Goal: Task Accomplishment & Management: Use online tool/utility

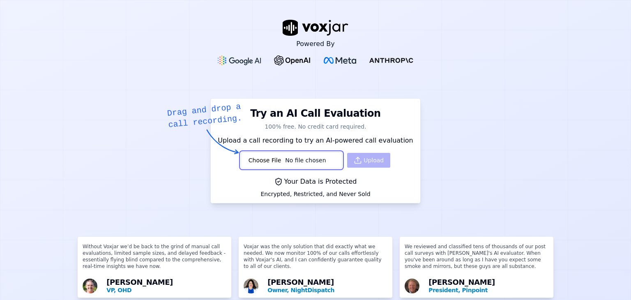
type input "C:\fakepath\20250717-172338_[PHONE_NUMBER]_Incoming_Auto_3113065162043.mp3"
click at [367, 163] on button "Upload" at bounding box center [368, 160] width 43 height 15
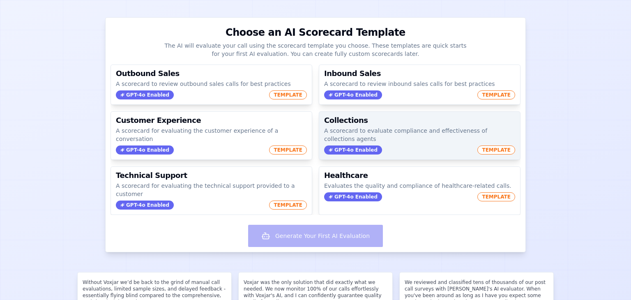
scroll to position [82, 0]
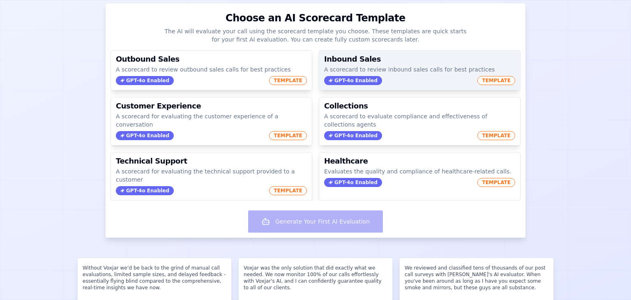
click at [413, 68] on p "A scorecard to review inbound sales calls for best practices" at bounding box center [419, 69] width 191 height 8
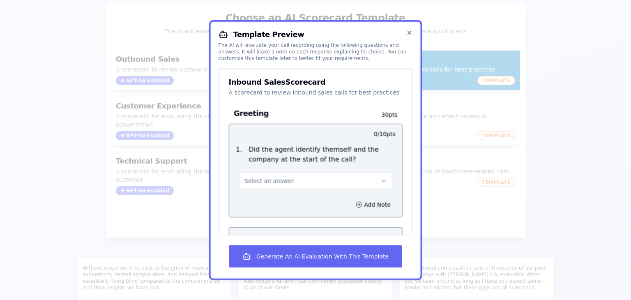
click at [334, 176] on button "Select an answer" at bounding box center [315, 180] width 153 height 16
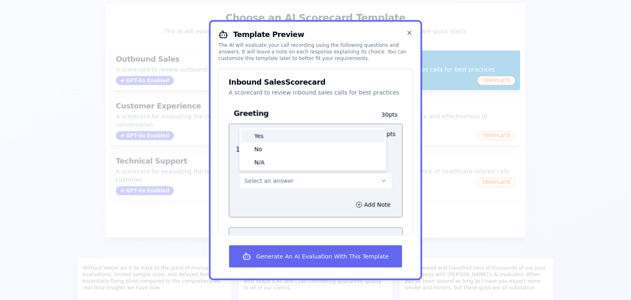
click at [281, 137] on div "Yes" at bounding box center [312, 135] width 143 height 13
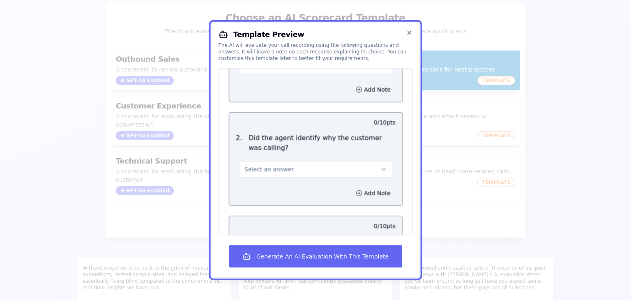
scroll to position [123, 0]
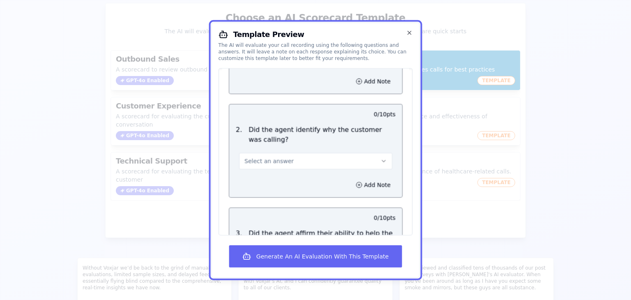
click at [302, 156] on button "Select an answer" at bounding box center [315, 161] width 153 height 16
click at [294, 179] on div "Yes" at bounding box center [312, 178] width 143 height 13
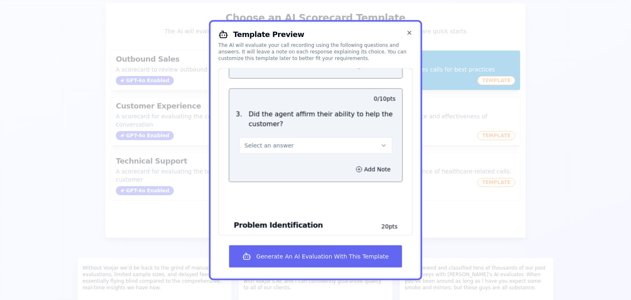
scroll to position [246, 0]
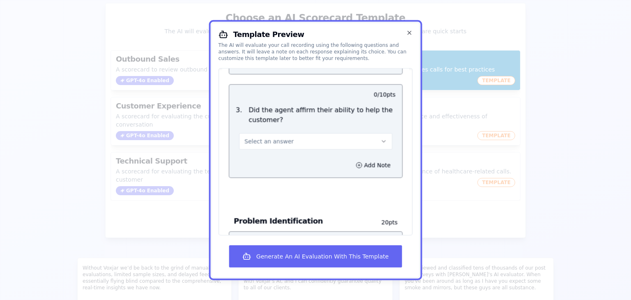
click at [312, 142] on button "Select an answer" at bounding box center [315, 141] width 153 height 16
click at [296, 160] on div "Yes" at bounding box center [312, 159] width 143 height 13
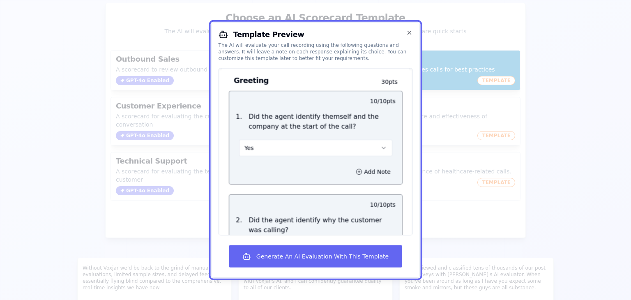
scroll to position [0, 0]
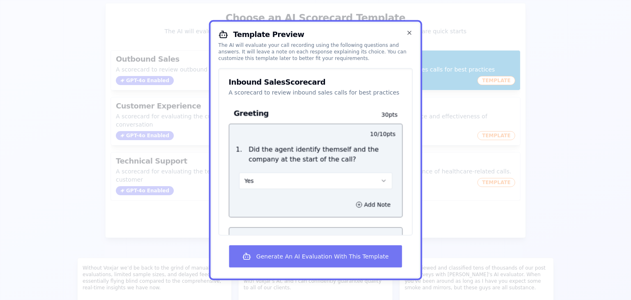
click at [342, 252] on button "Generate An AI Evaluation With This Template" at bounding box center [315, 256] width 172 height 22
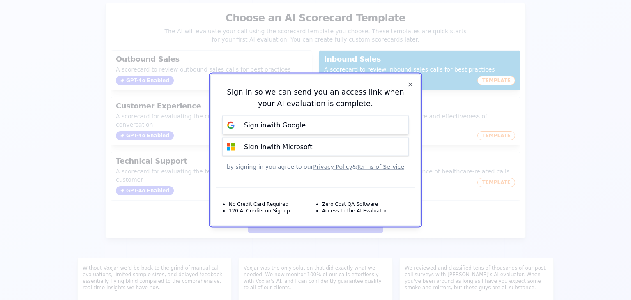
click at [326, 126] on button "Sign in with Google" at bounding box center [315, 125] width 186 height 18
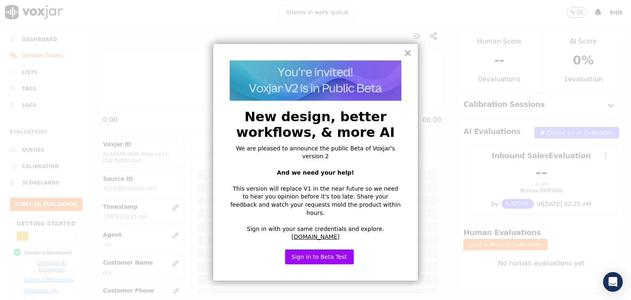
click at [409, 52] on button "×" at bounding box center [408, 52] width 8 height 13
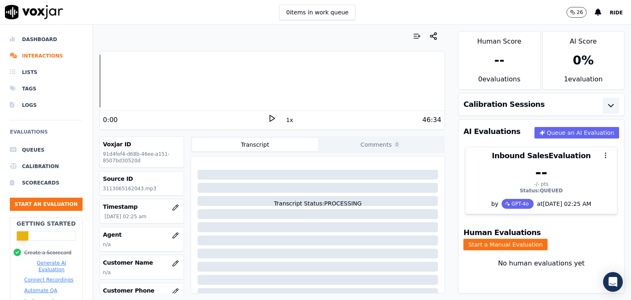
click at [606, 105] on icon "button" at bounding box center [611, 106] width 10 height 10
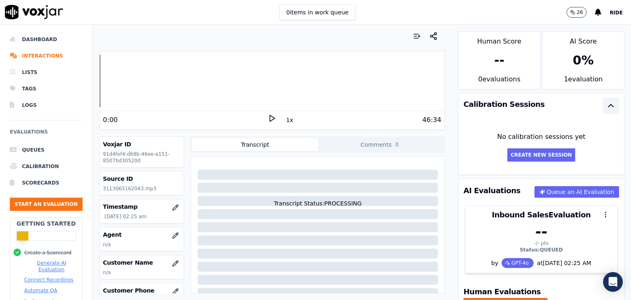
click at [606, 105] on icon "button" at bounding box center [611, 106] width 10 height 10
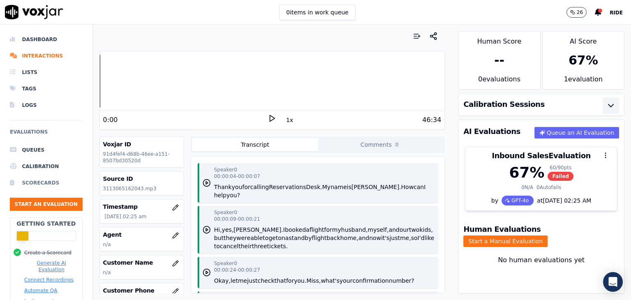
click at [47, 179] on li "Scorecards" at bounding box center [46, 182] width 73 height 16
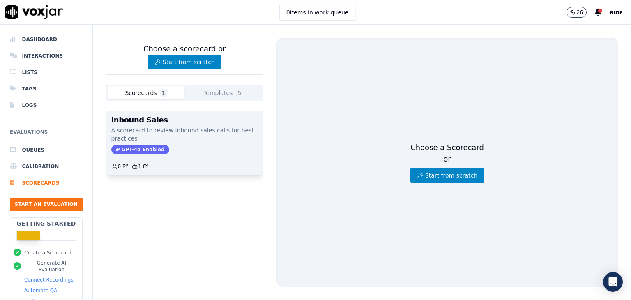
click at [169, 128] on p "A scorecard to review inbound sales calls for best practices" at bounding box center [184, 134] width 147 height 16
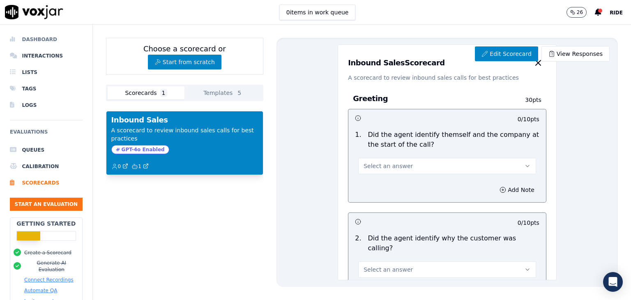
click at [46, 45] on li "Dashboard" at bounding box center [46, 39] width 73 height 16
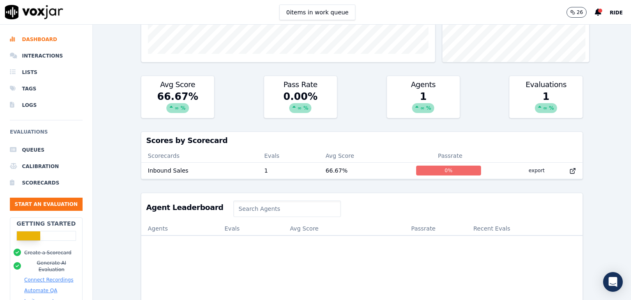
scroll to position [189, 0]
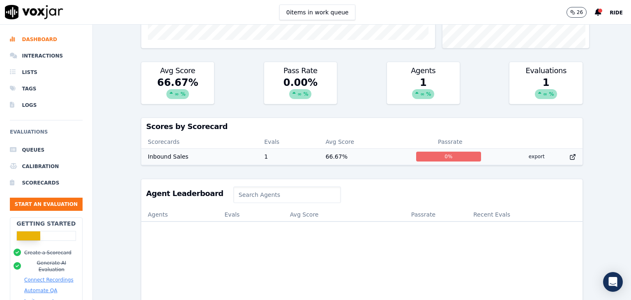
click at [302, 158] on td "1" at bounding box center [287, 156] width 61 height 16
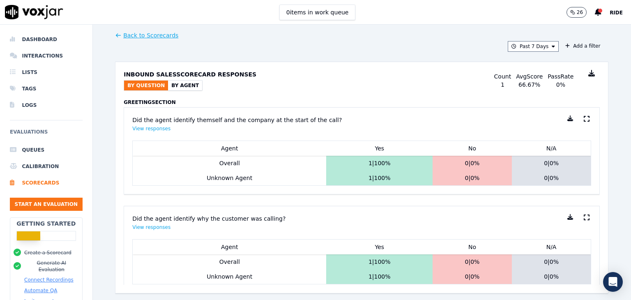
click at [177, 83] on button "By Agent" at bounding box center [185, 85] width 34 height 10
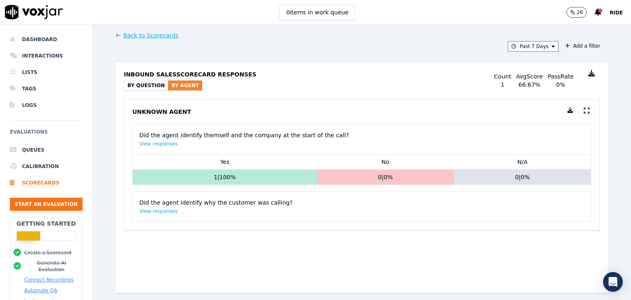
click at [126, 83] on button "By Question" at bounding box center [146, 85] width 44 height 10
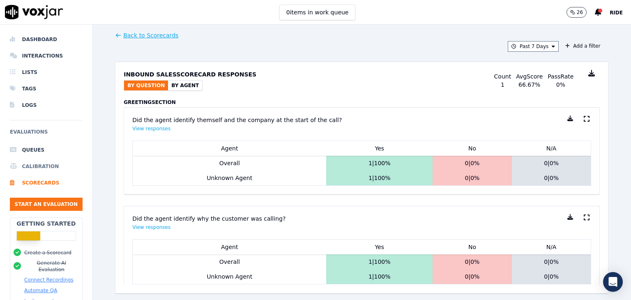
click at [44, 166] on li "Calibration" at bounding box center [46, 166] width 73 height 16
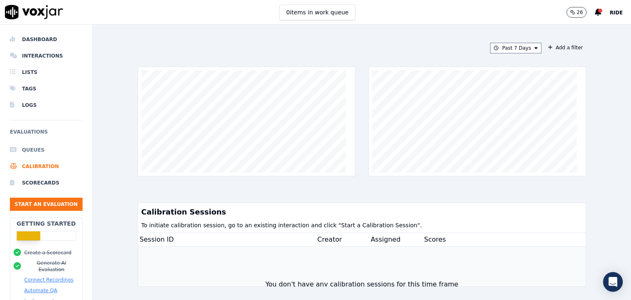
click at [36, 152] on li "Queues" at bounding box center [46, 150] width 73 height 16
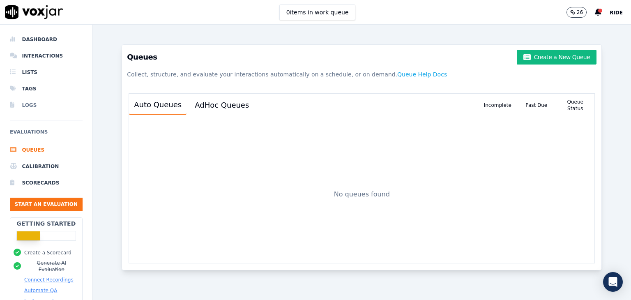
click at [39, 104] on li "Logs" at bounding box center [46, 105] width 73 height 16
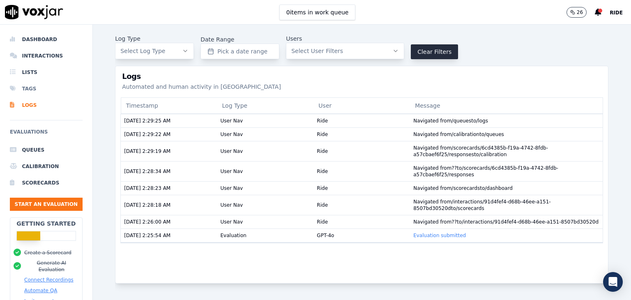
click at [36, 89] on li "Tags" at bounding box center [46, 88] width 73 height 16
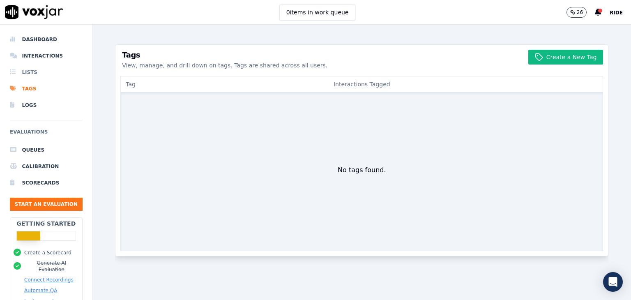
click at [37, 75] on li "Lists" at bounding box center [46, 72] width 73 height 16
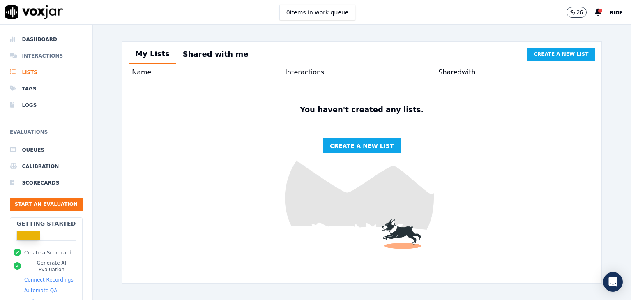
click at [44, 60] on li "Interactions" at bounding box center [46, 56] width 73 height 16
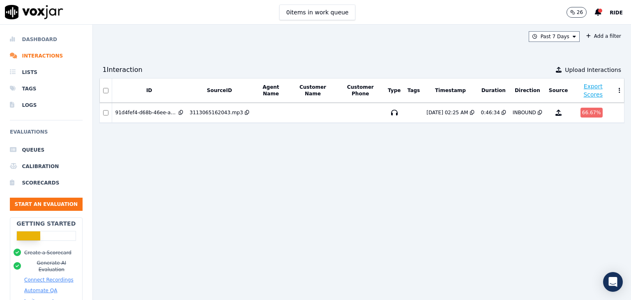
click at [41, 43] on li "Dashboard" at bounding box center [46, 39] width 73 height 16
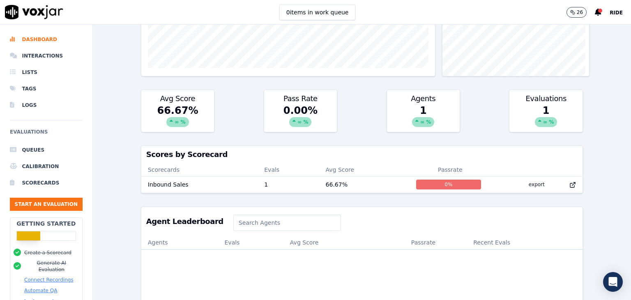
scroll to position [164, 0]
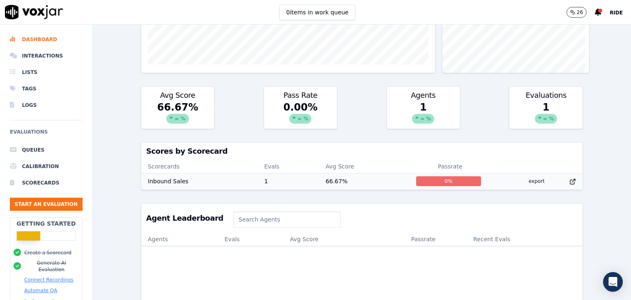
click at [422, 178] on div "0 %" at bounding box center [448, 181] width 65 height 10
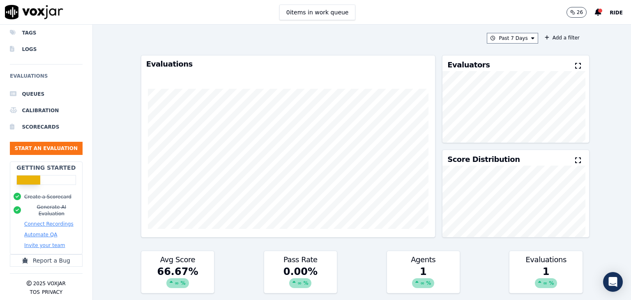
scroll to position [62, 0]
click at [56, 142] on button "Start an Evaluation" at bounding box center [46, 148] width 73 height 13
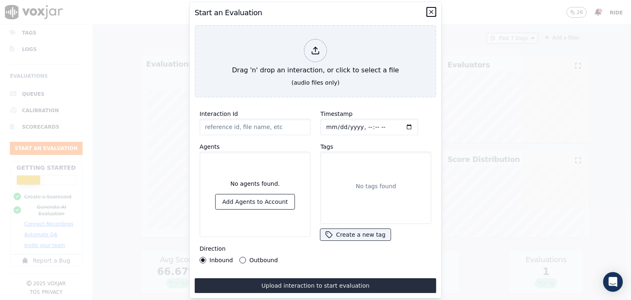
click at [428, 9] on icon "button" at bounding box center [431, 12] width 7 height 7
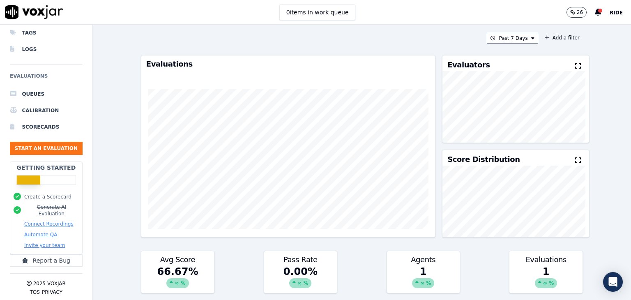
scroll to position [123, 0]
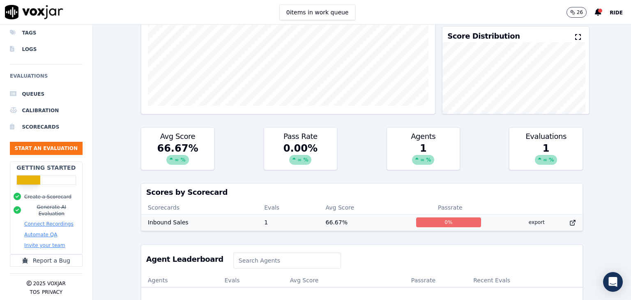
click at [157, 222] on td "Inbound Sales" at bounding box center [199, 222] width 116 height 16
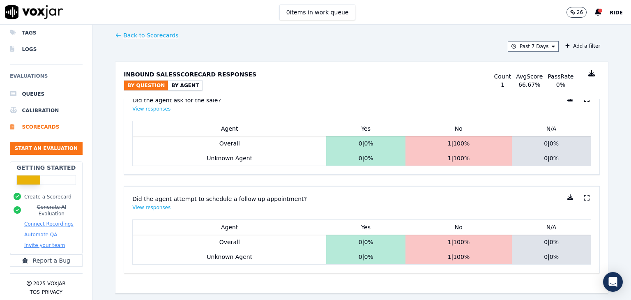
scroll to position [806, 0]
click at [155, 204] on button "View responses" at bounding box center [151, 207] width 38 height 7
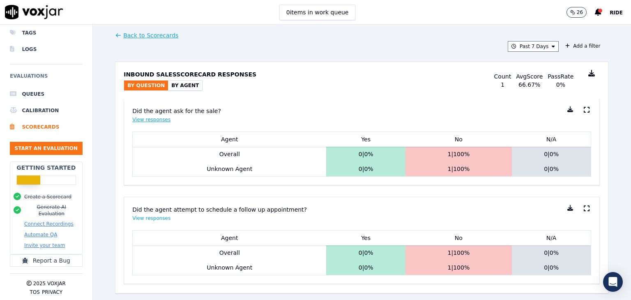
click at [147, 123] on button "View responses" at bounding box center [151, 119] width 38 height 7
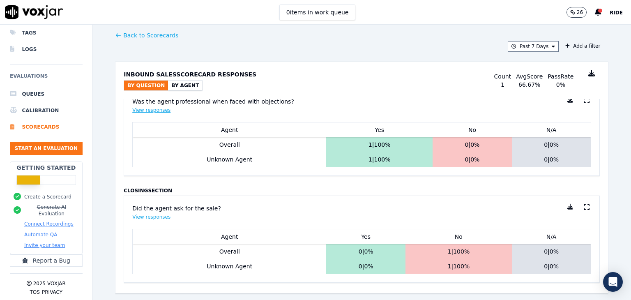
scroll to position [600, 0]
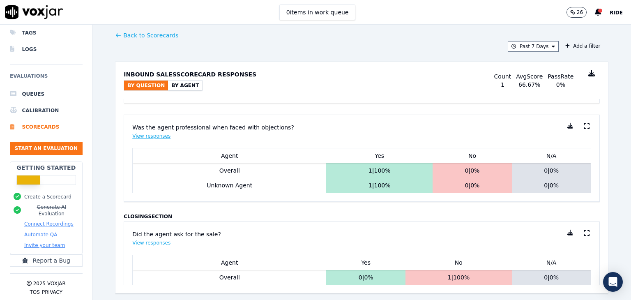
click at [157, 139] on button "View responses" at bounding box center [151, 136] width 38 height 7
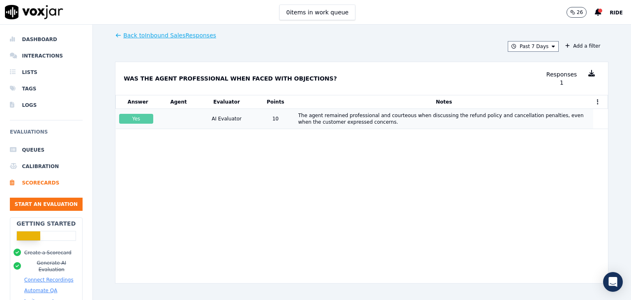
click at [426, 122] on div "The agent remained professional and courteous when discussing the refund policy…" at bounding box center [444, 118] width 292 height 13
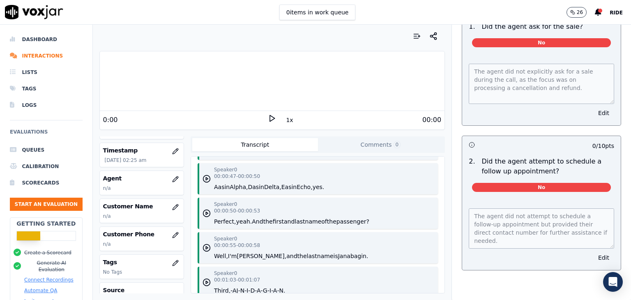
scroll to position [115, 0]
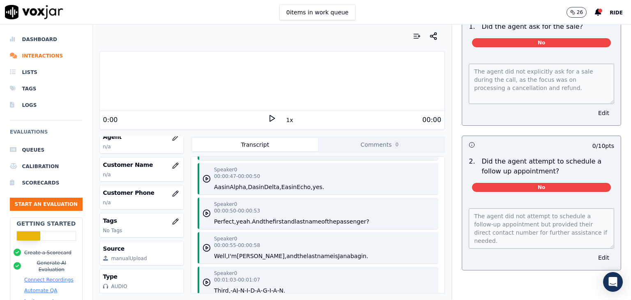
click at [414, 139] on button "Comments 0" at bounding box center [381, 144] width 126 height 13
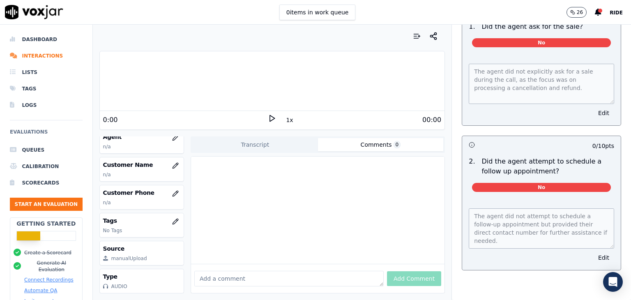
click at [272, 147] on button "Transcript" at bounding box center [255, 144] width 126 height 13
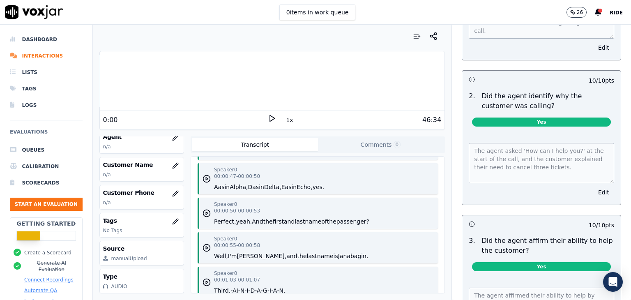
scroll to position [0, 0]
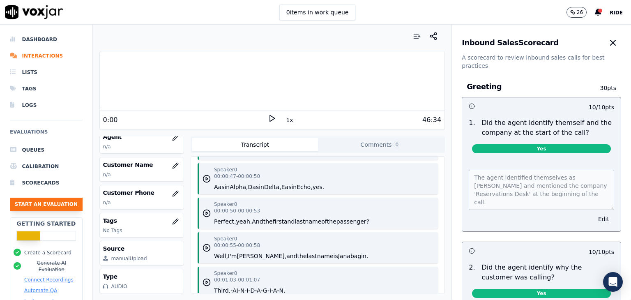
click at [54, 204] on button "Start an Evaluation" at bounding box center [46, 203] width 73 height 13
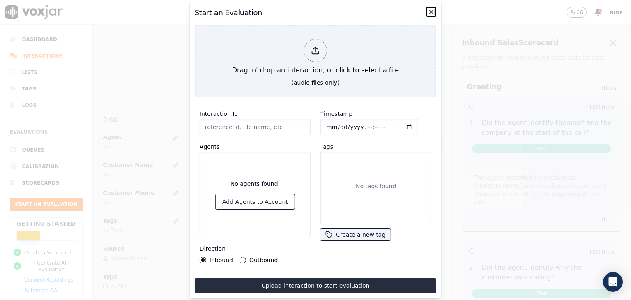
click at [429, 9] on icon "button" at bounding box center [431, 12] width 7 height 7
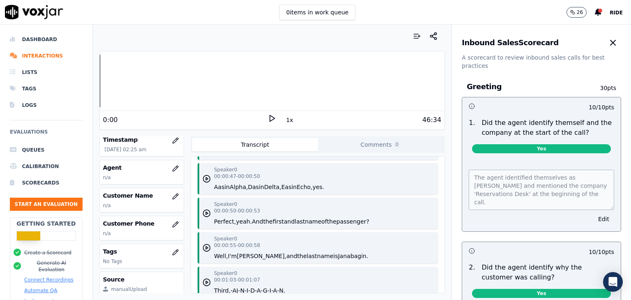
scroll to position [115, 0]
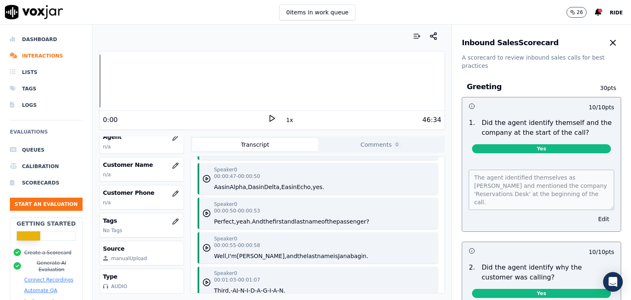
click at [582, 10] on p "26" at bounding box center [579, 12] width 6 height 7
click at [598, 11] on icon at bounding box center [598, 12] width 7 height 7
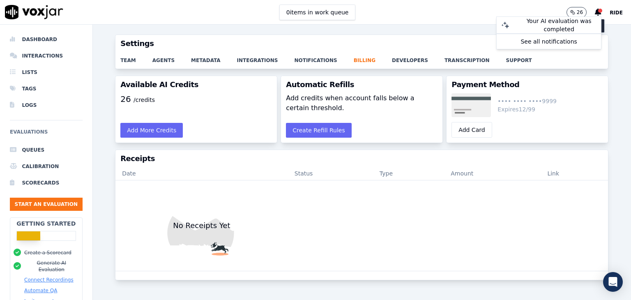
click at [583, 11] on p "26" at bounding box center [579, 12] width 6 height 7
click at [597, 10] on div "26 Ride" at bounding box center [598, 12] width 64 height 24
click at [599, 10] on icon at bounding box center [598, 12] width 7 height 7
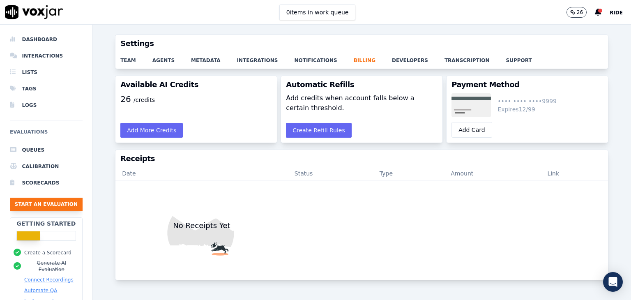
click at [43, 206] on button "Start an Evaluation" at bounding box center [46, 203] width 73 height 13
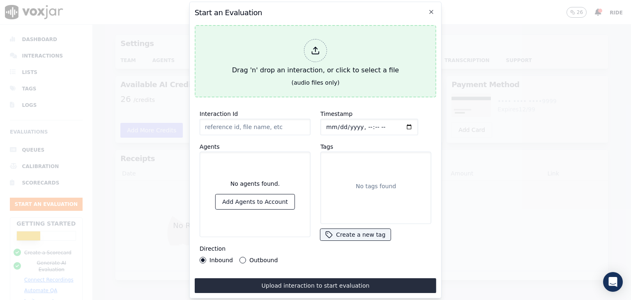
type input "20250911-141501_[PHONE_NUMBER]_Incoming_Auto_3133837056043.mp3"
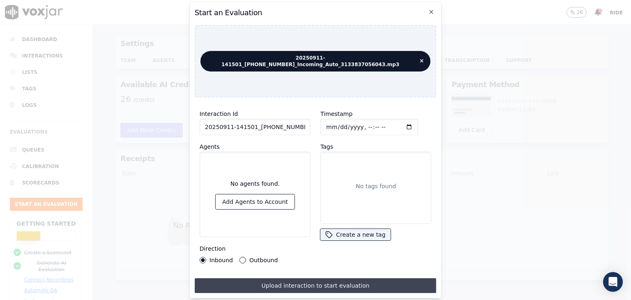
click at [263, 285] on button "Upload interaction to start evaluation" at bounding box center [315, 285] width 241 height 15
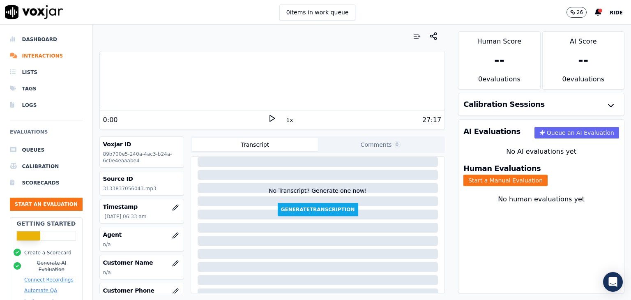
scroll to position [12, 0]
click at [311, 204] on button "Generate Transcription" at bounding box center [318, 209] width 80 height 13
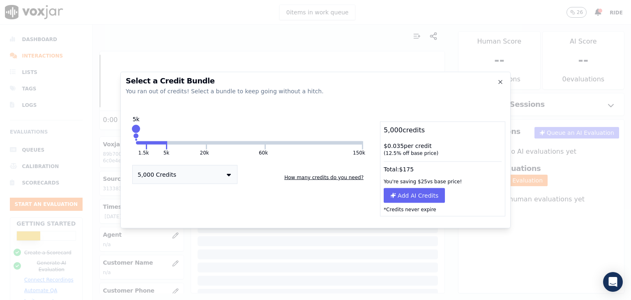
drag, startPoint x: 205, startPoint y: 127, endPoint x: 0, endPoint y: 184, distance: 213.1
click at [0, 299] on div "Select a Credit Bundle You ran out of credits! Select a bundle to keep going wi…" at bounding box center [315, 300] width 631 height 0
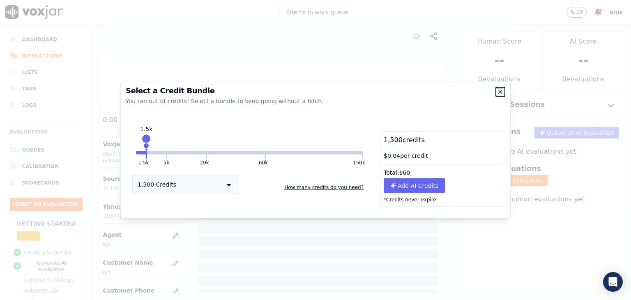
click at [503, 92] on icon "button" at bounding box center [500, 92] width 7 height 7
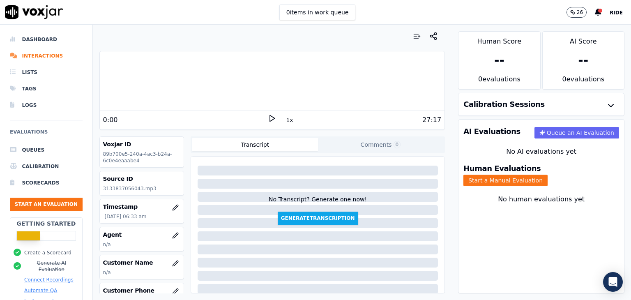
scroll to position [0, 0]
